Goal: Find specific page/section: Find specific page/section

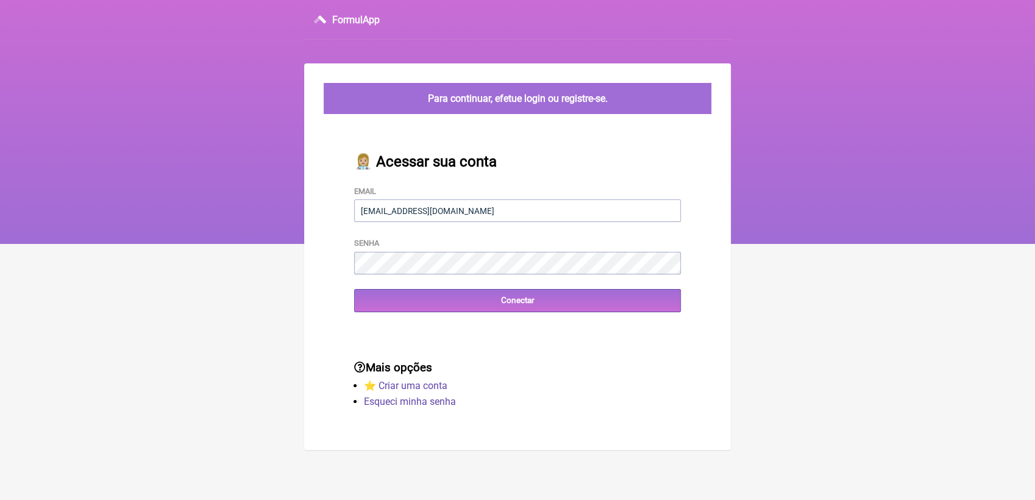
click at [461, 297] on input "Conectar" at bounding box center [517, 300] width 327 height 23
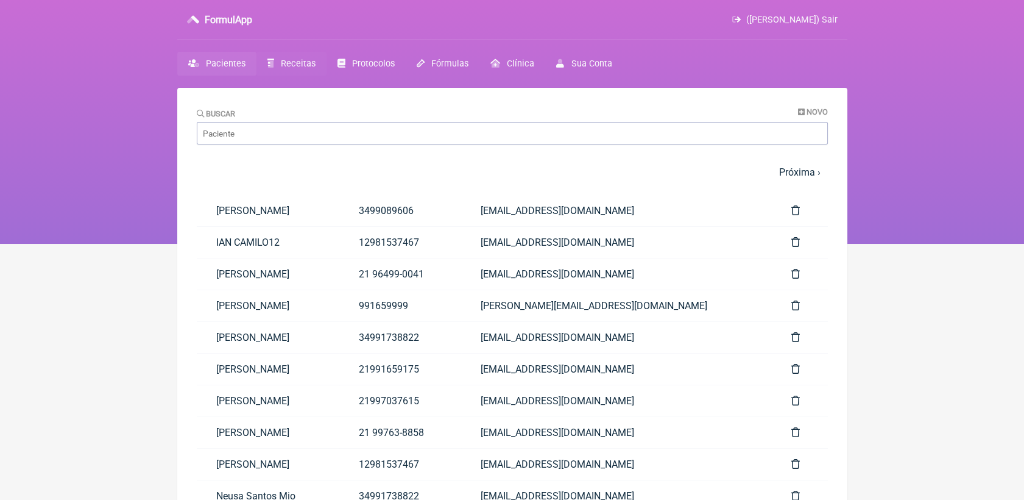
click at [306, 66] on span "Receitas" at bounding box center [298, 63] width 35 height 10
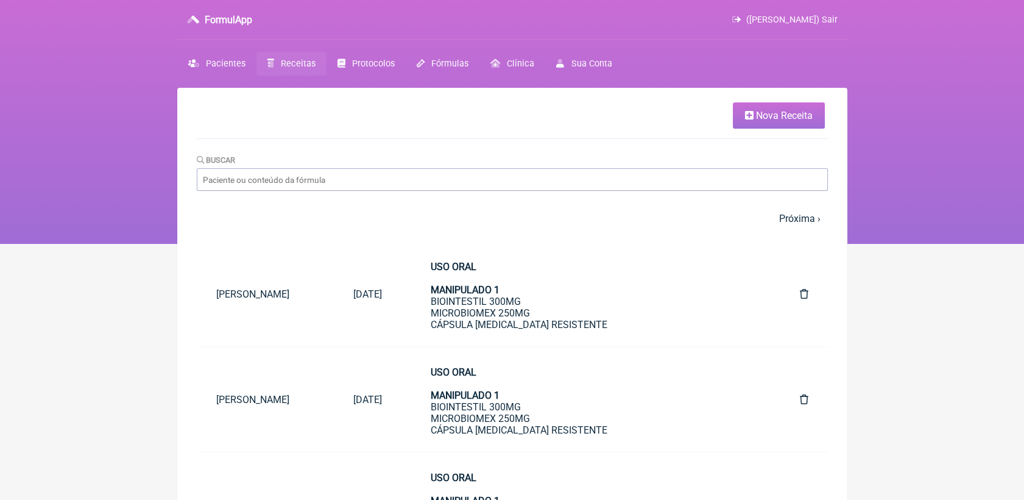
click at [284, 63] on span "Receitas" at bounding box center [298, 63] width 35 height 10
